Goal: Transaction & Acquisition: Purchase product/service

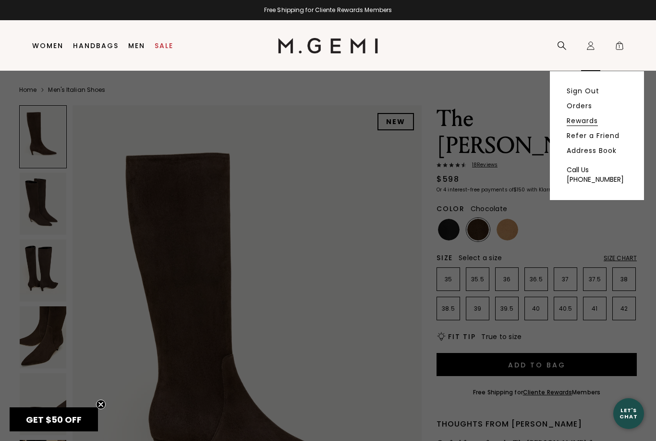
click at [592, 125] on link "Rewards" at bounding box center [582, 120] width 31 height 9
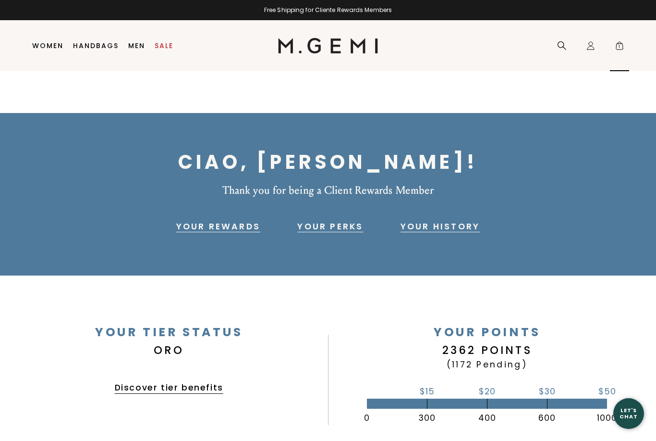
click at [621, 45] on span "1" at bounding box center [620, 48] width 10 height 10
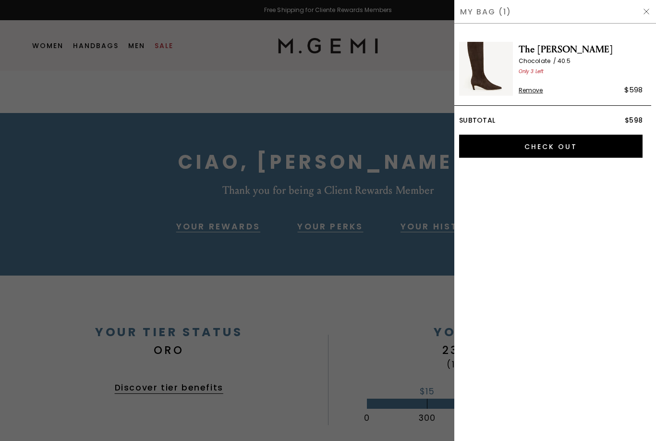
click at [494, 68] on img at bounding box center [486, 69] width 54 height 54
click at [550, 50] on span "The [PERSON_NAME]" at bounding box center [581, 49] width 124 height 15
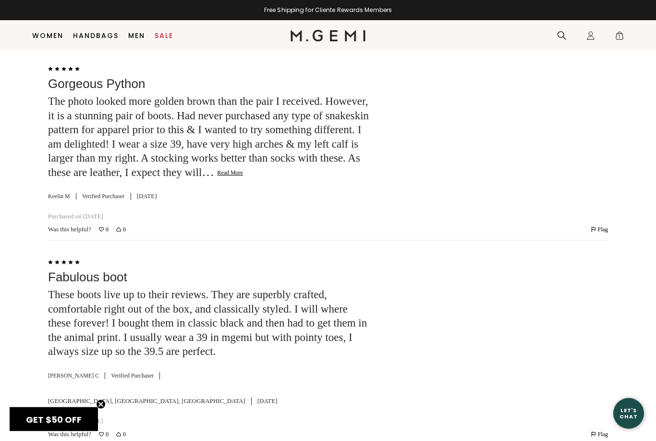
scroll to position [2127, 0]
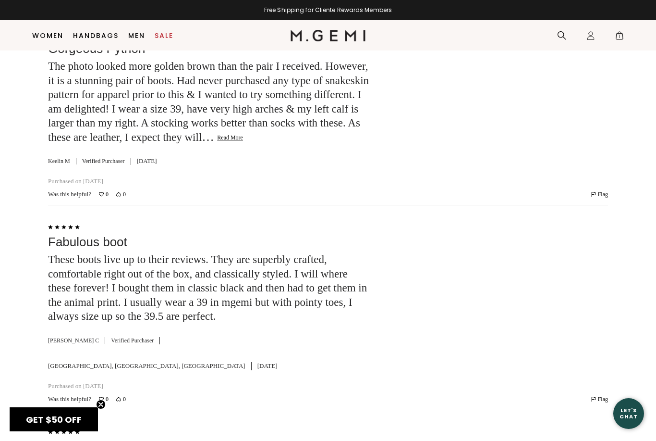
click at [217, 134] on button "Read More" at bounding box center [230, 138] width 26 height 8
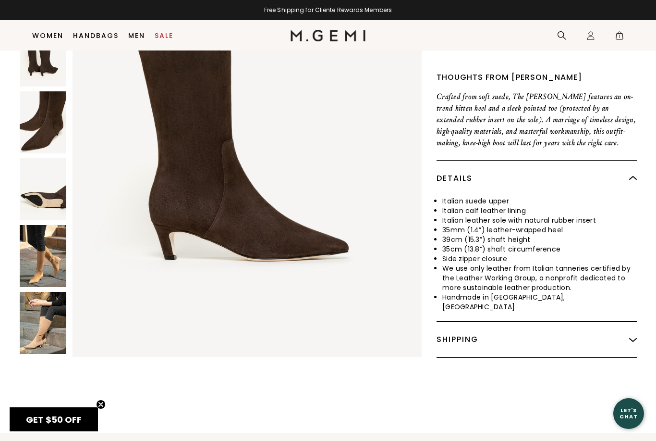
scroll to position [0, 0]
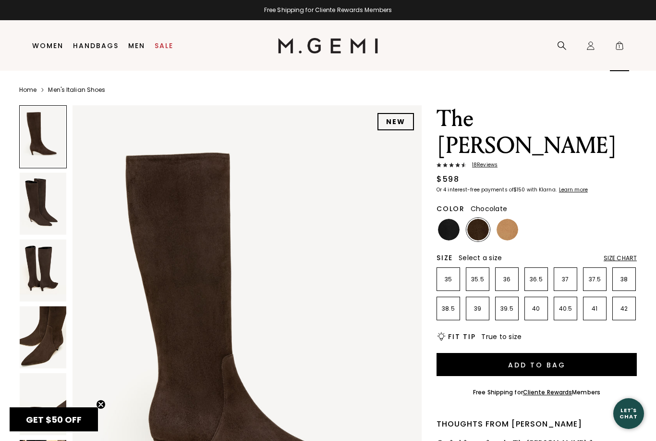
click at [620, 48] on span "1" at bounding box center [620, 48] width 10 height 10
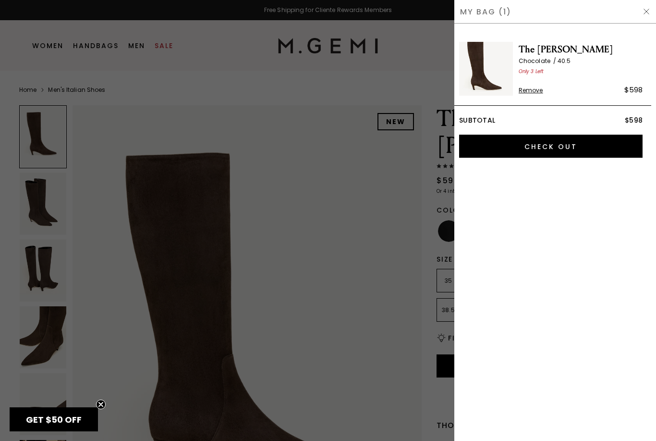
click at [55, 199] on div at bounding box center [328, 220] width 656 height 441
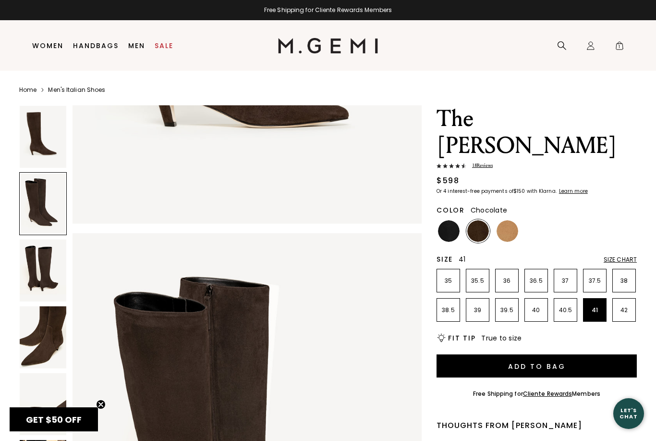
click at [592, 306] on p "41" at bounding box center [595, 310] width 23 height 8
click at [626, 256] on div "Size Chart" at bounding box center [620, 260] width 33 height 8
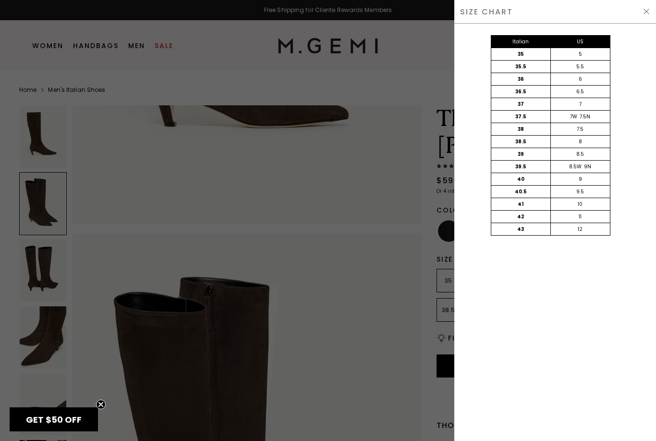
click at [643, 13] on img at bounding box center [647, 12] width 8 height 8
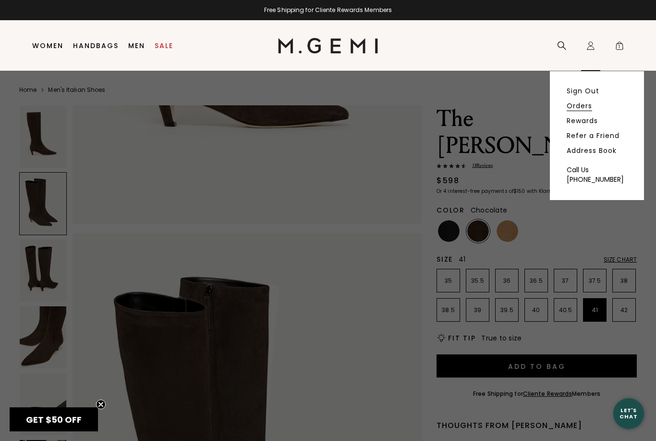
click at [587, 108] on link "Orders" at bounding box center [579, 105] width 25 height 9
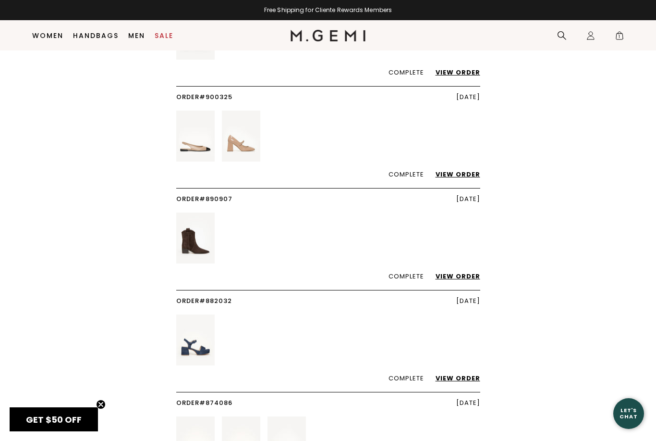
click at [462, 271] on link "View Order" at bounding box center [453, 275] width 54 height 9
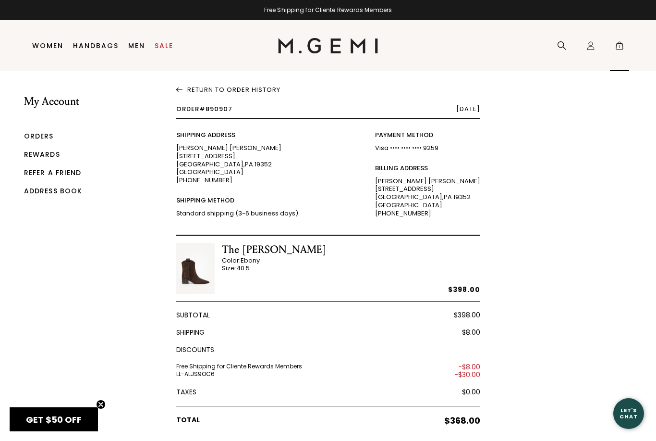
click at [617, 51] on span "1" at bounding box center [620, 48] width 10 height 10
